Goal: Ask a question

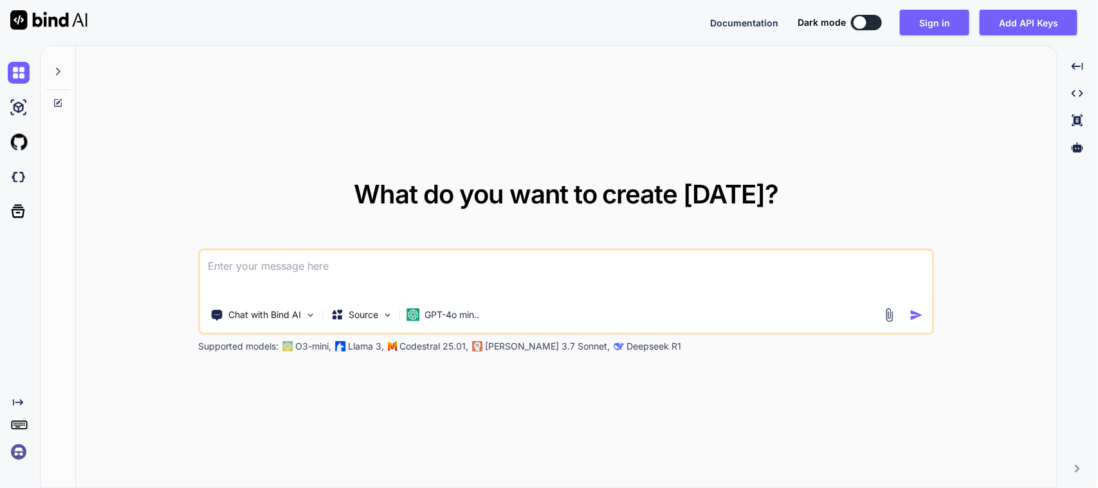
click at [438, 261] on textarea at bounding box center [567, 274] width 732 height 48
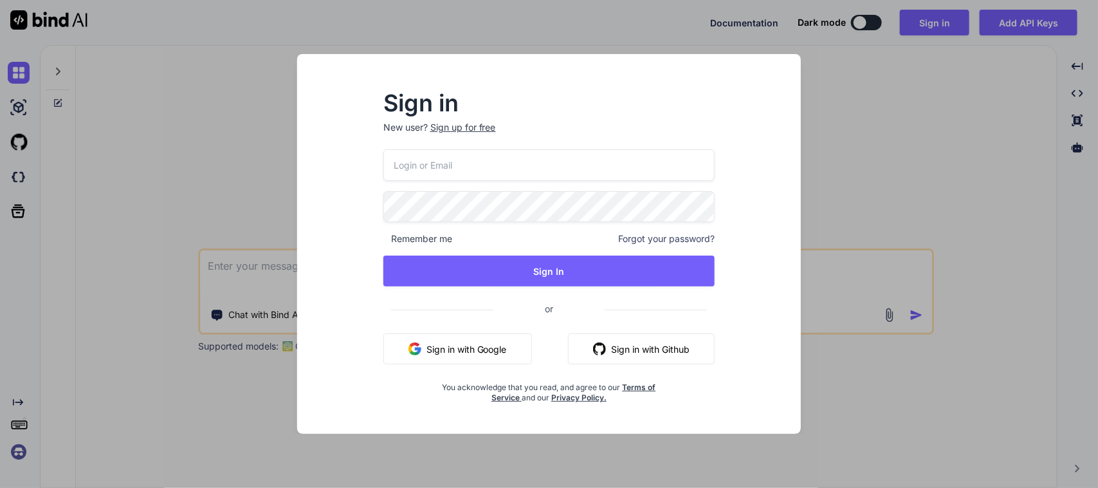
click at [474, 355] on button "Sign in with Google" at bounding box center [458, 348] width 149 height 31
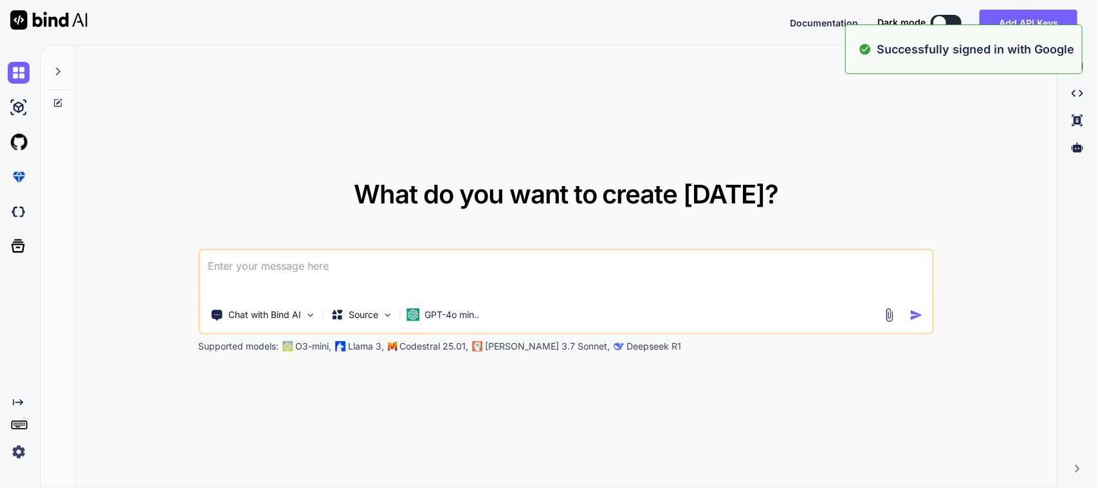
click at [438, 277] on textarea at bounding box center [567, 274] width 732 height 48
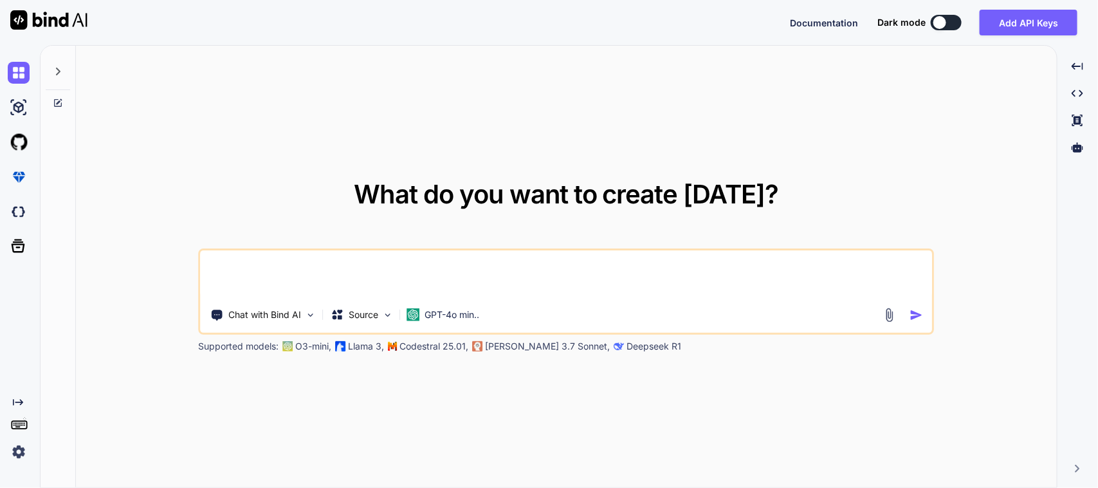
click at [448, 262] on textarea at bounding box center [567, 274] width 732 height 48
paste textarea "// To parse this JSON data, do // // final movementLocationResponse = movementL…"
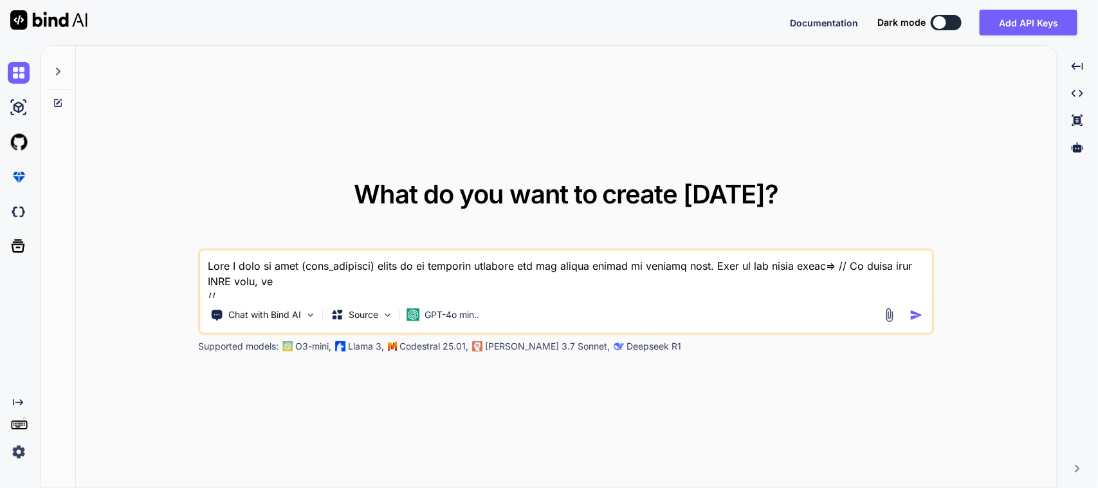
scroll to position [1035, 0]
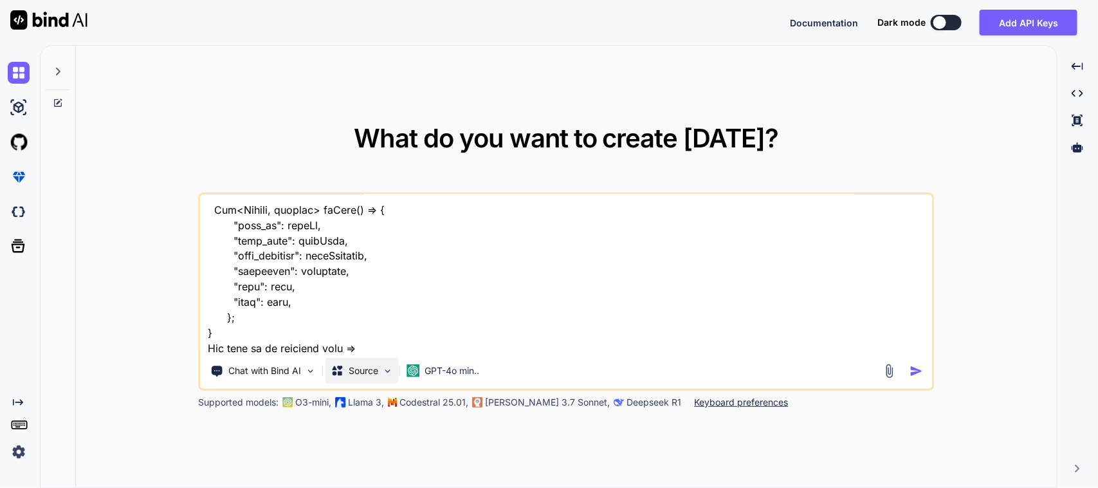
paste textarea "SizedBox( child: Padding( padding: const EdgeInsets.all(8.0), child: Container(…"
type textarea "Here I want to show (from_location) value in my location dropdown can you pleas…"
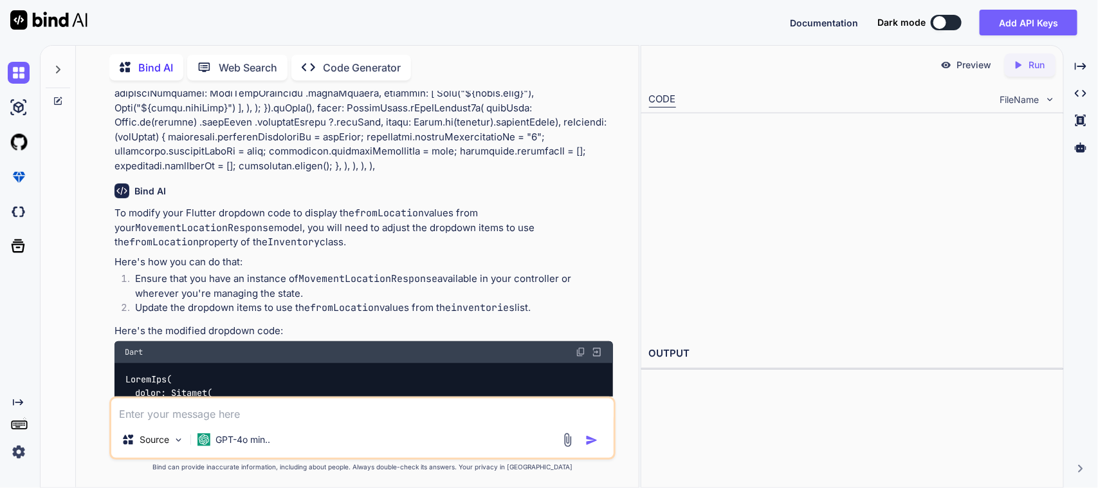
scroll to position [512, 0]
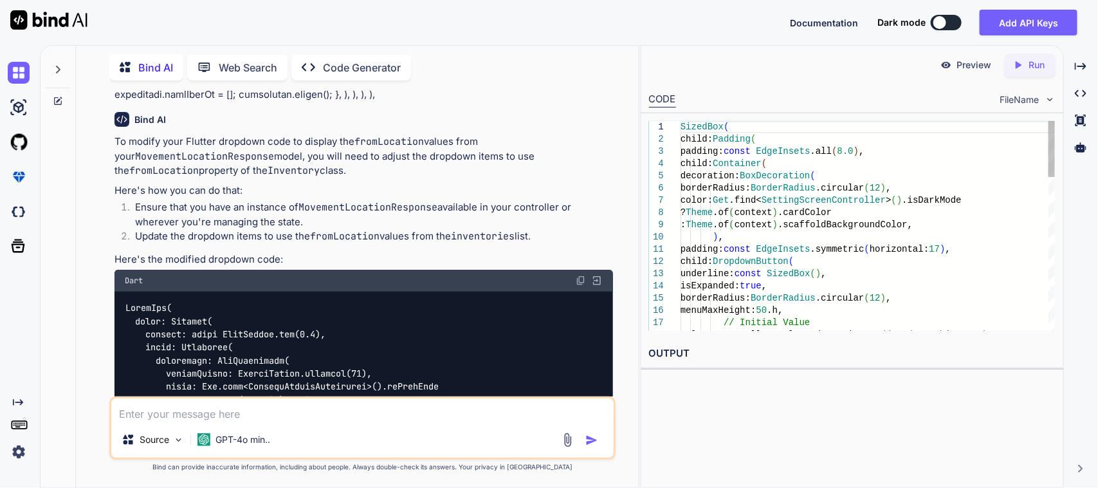
click at [581, 286] on img at bounding box center [581, 280] width 10 height 10
click at [315, 410] on textarea at bounding box center [362, 409] width 503 height 23
paste textarea "SizedBox( child: Padding( padding: const EdgeInsets.all(8.0), child: Container(…"
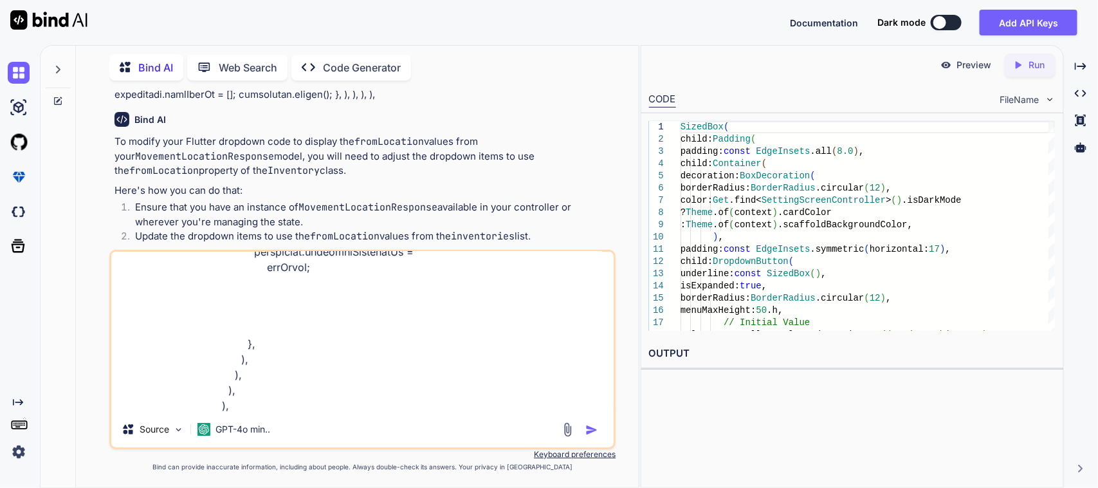
scroll to position [1035, 0]
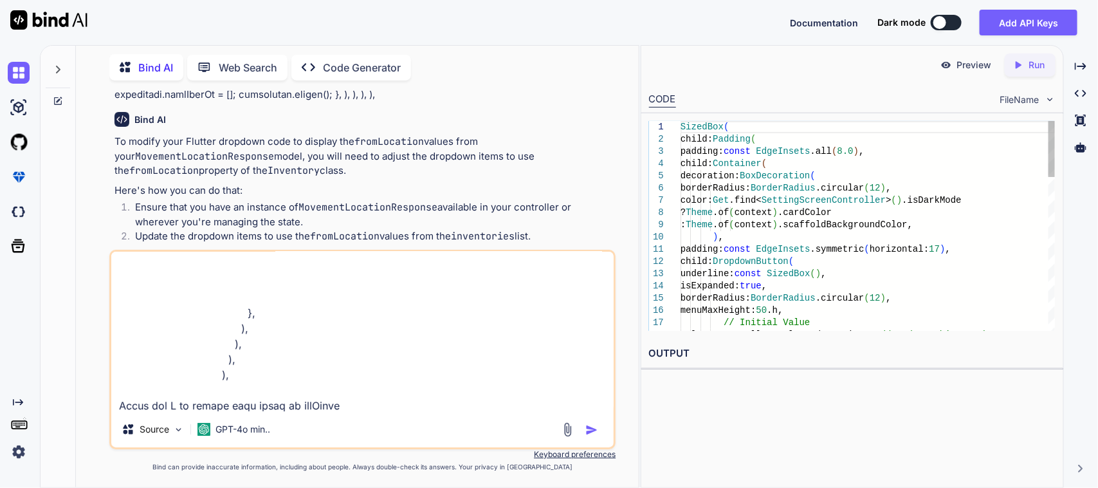
type textarea "here is my updated code of my dropdown => SizedBox( child: Padding( padding: co…"
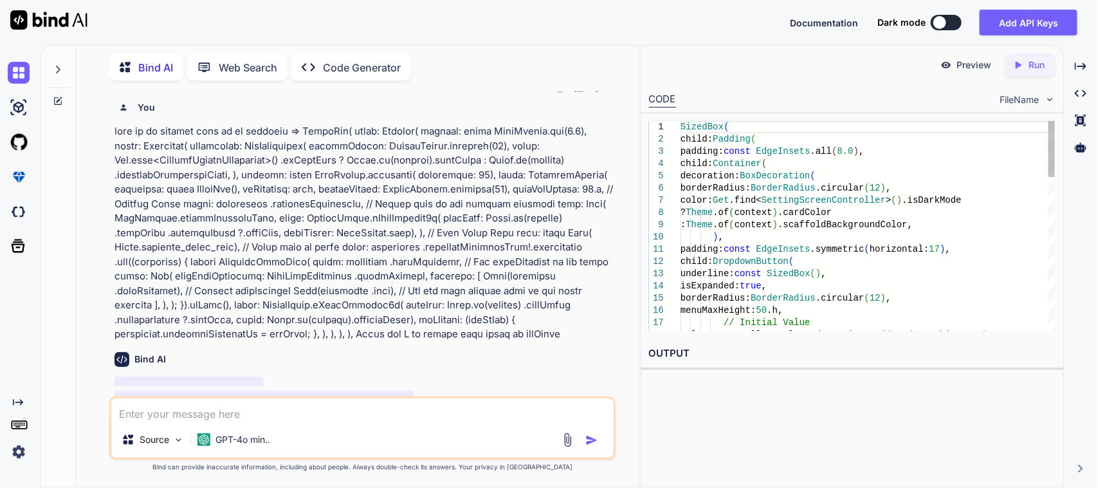
scroll to position [1656, 0]
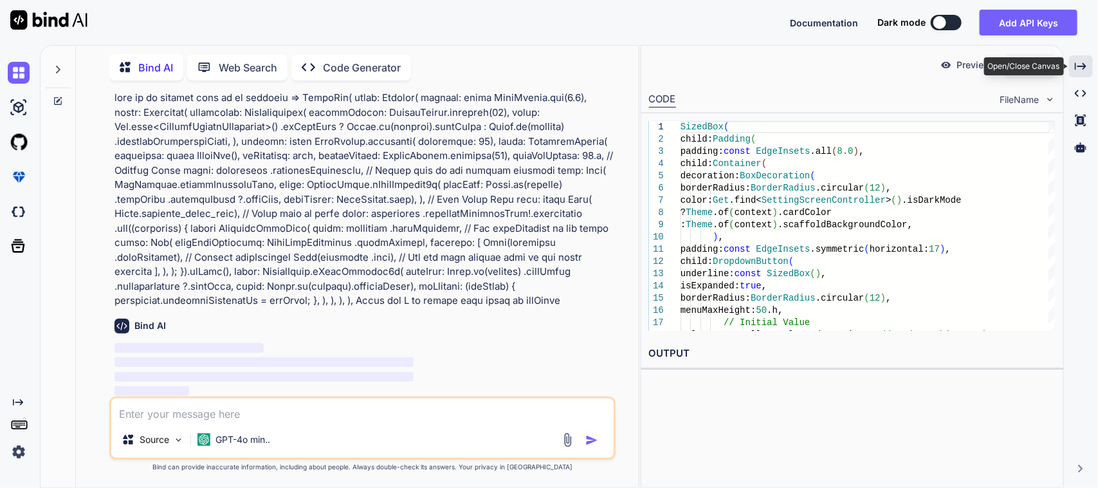
click at [1085, 62] on icon "Created with Pixso." at bounding box center [1081, 66] width 12 height 12
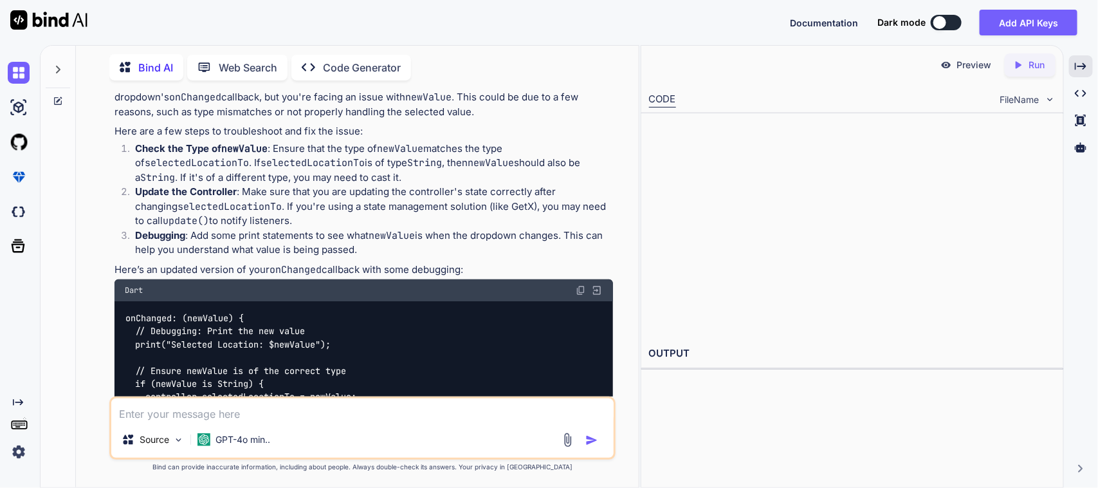
scroll to position [2060, 0]
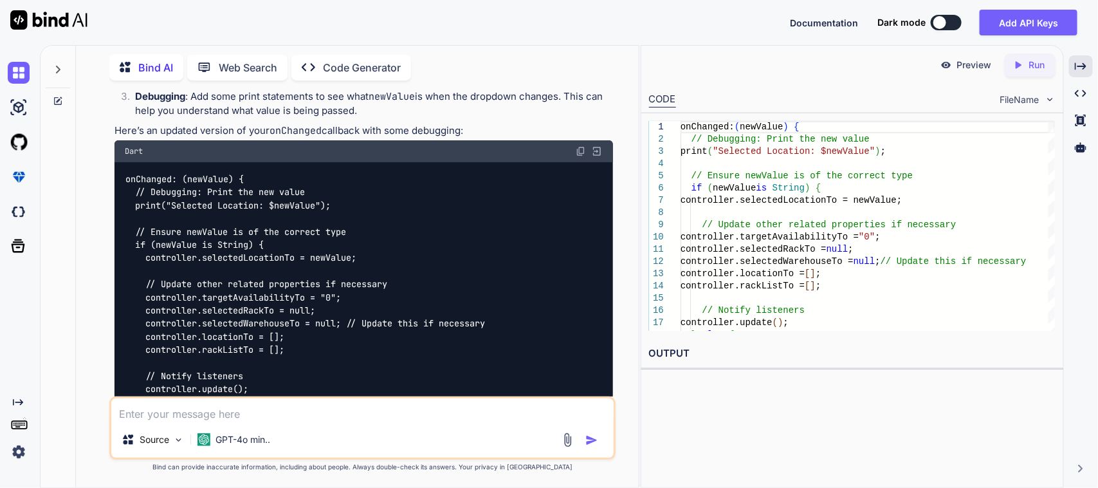
click at [582, 156] on img at bounding box center [581, 151] width 10 height 10
click at [239, 416] on textarea at bounding box center [362, 409] width 503 height 23
paste textarea "A value of type 'String' can't be assigned to a variable of type 'LocationByWar…"
type textarea "A value of type 'String' can't be assigned to a variable of type 'LocationByWar…"
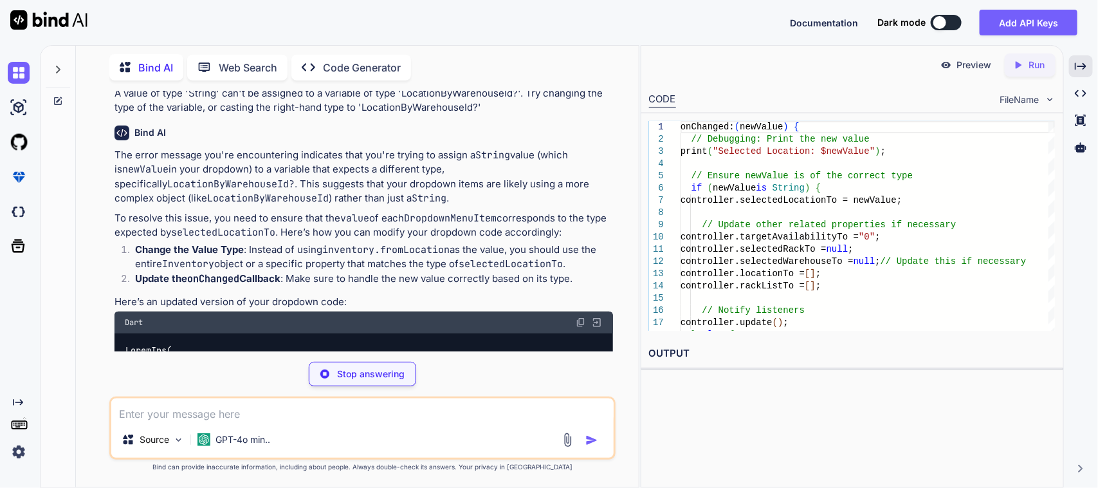
scroll to position [2854, 0]
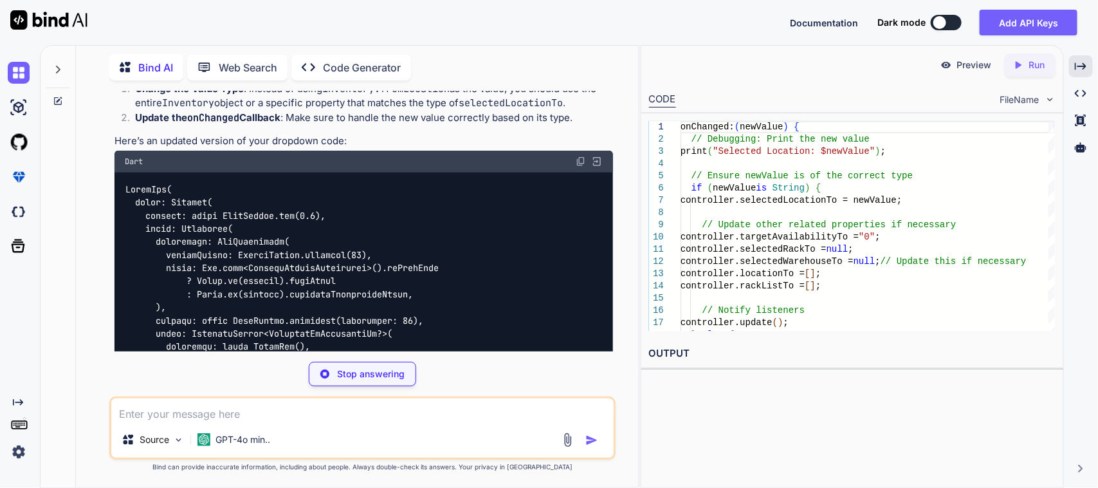
click at [582, 167] on img at bounding box center [581, 161] width 10 height 10
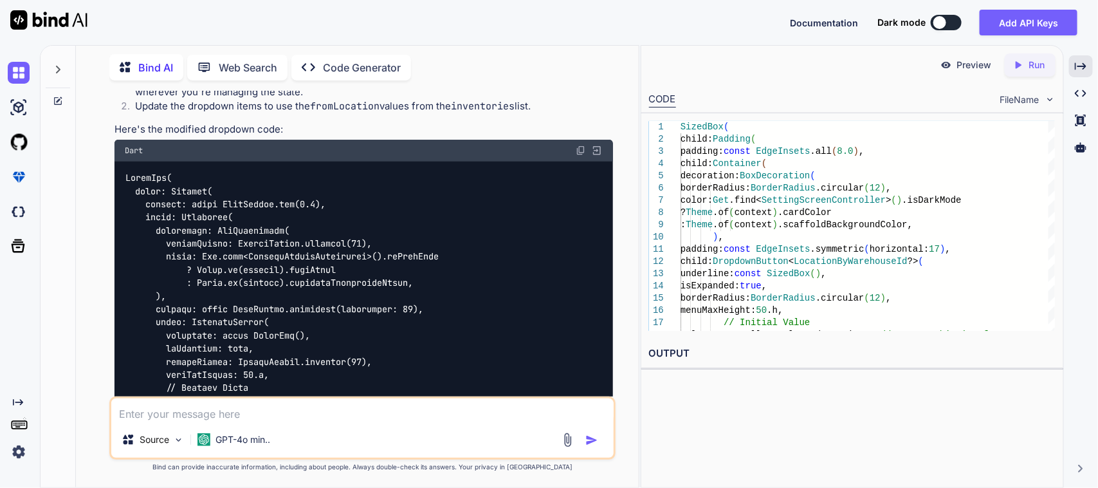
scroll to position [643, 0]
click at [580, 154] on img at bounding box center [581, 149] width 10 height 10
click at [250, 418] on textarea at bounding box center [362, 409] width 503 height 23
paste textarea "[DOMAIN_NAME].<anonymous closure> (package:sciton_scms/view/screens/multisite_q…"
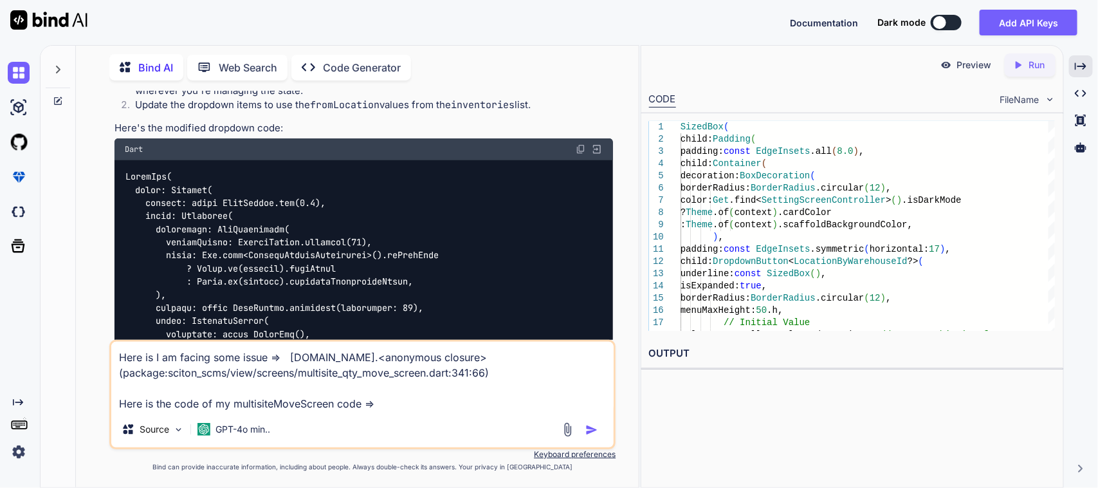
type textarea "Here is I am facing some issue => [DOMAIN_NAME].<anonymous closure> (package:sc…"
